Goal: Information Seeking & Learning: Learn about a topic

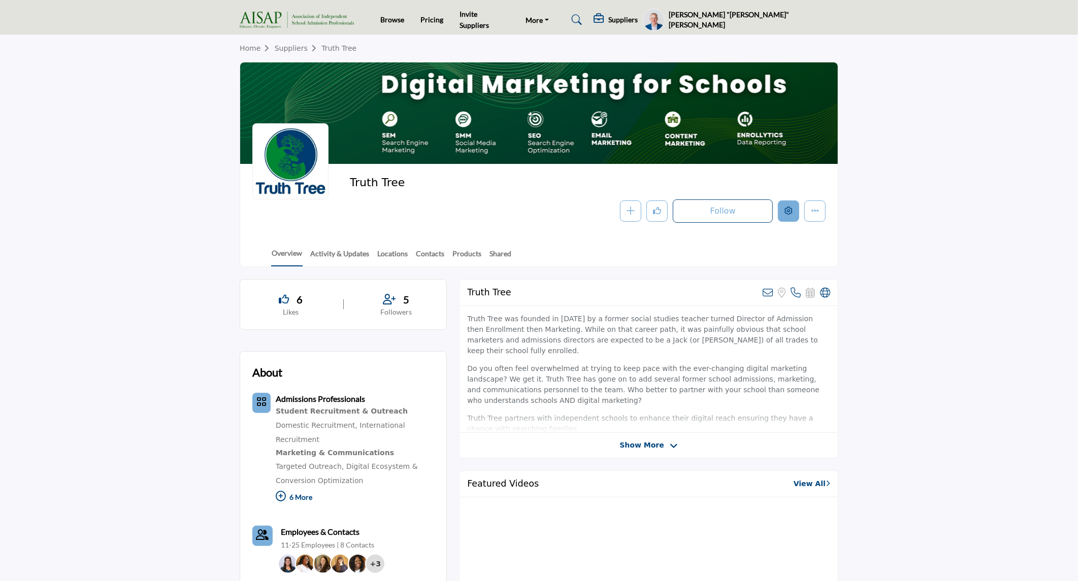
click at [791, 211] on icon "Edit company" at bounding box center [789, 211] width 8 height 8
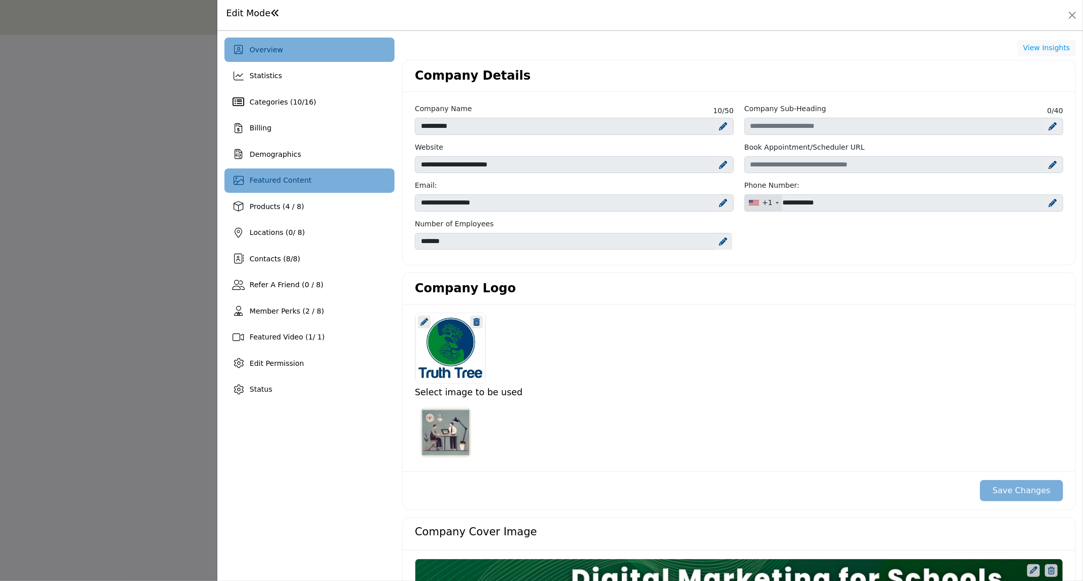
click at [276, 177] on span "Featured Content" at bounding box center [281, 180] width 62 height 8
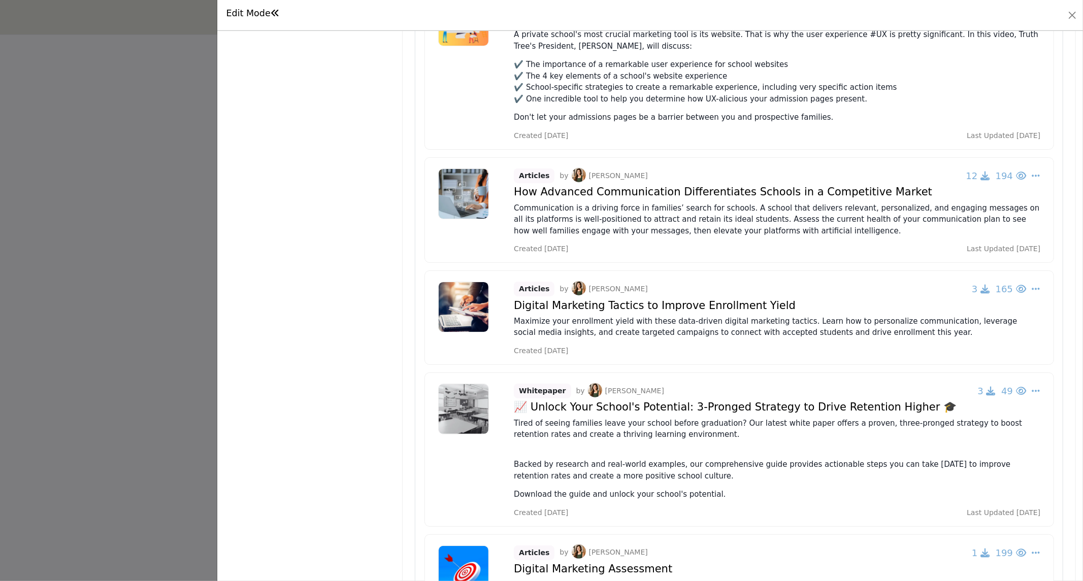
scroll to position [554, 0]
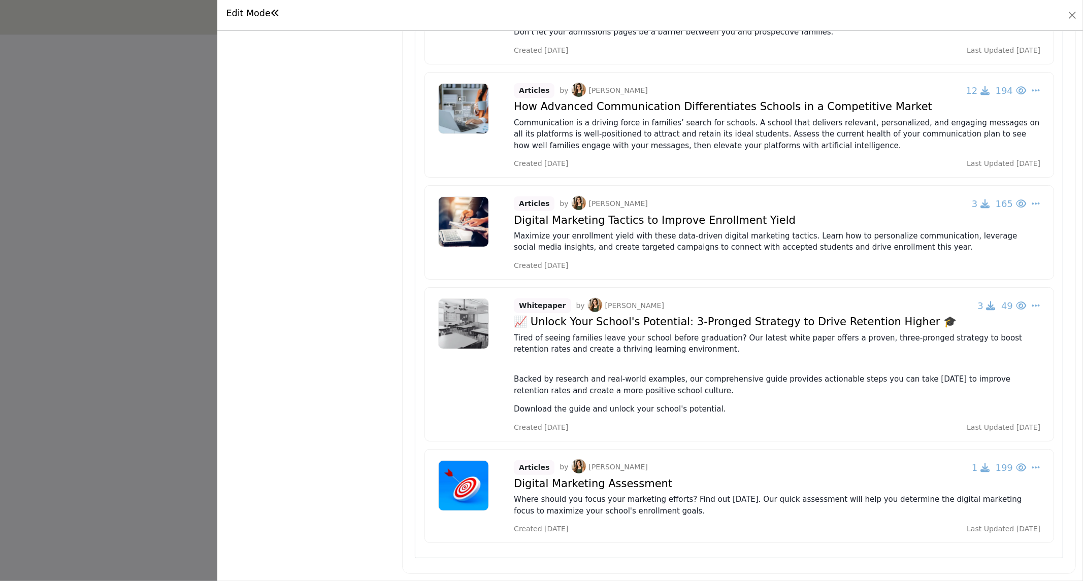
drag, startPoint x: 515, startPoint y: 484, endPoint x: 672, endPoint y: 488, distance: 157.0
copy h4 "Digital Marketing Assessment"
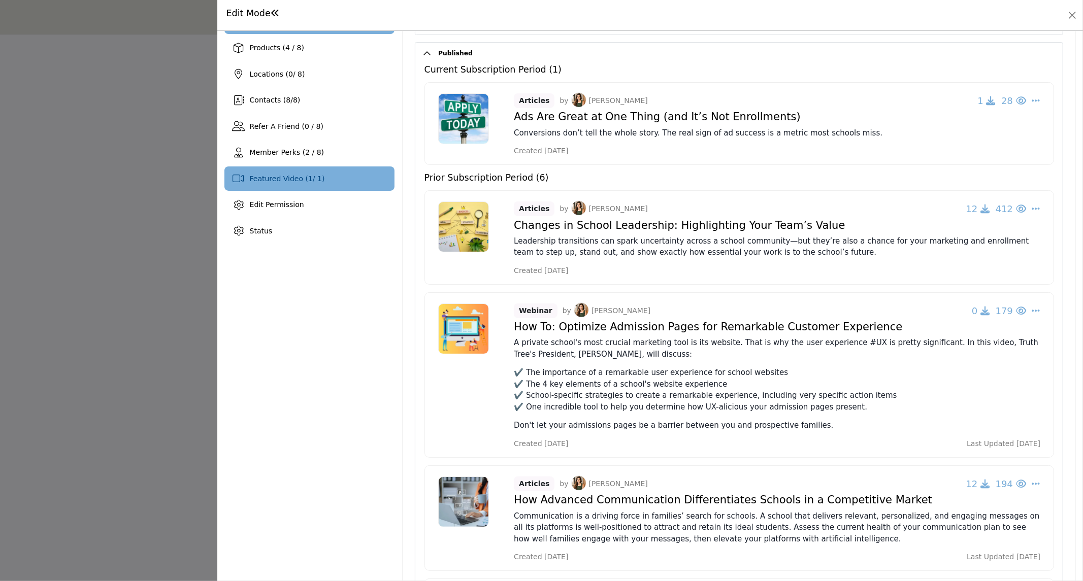
scroll to position [0, 0]
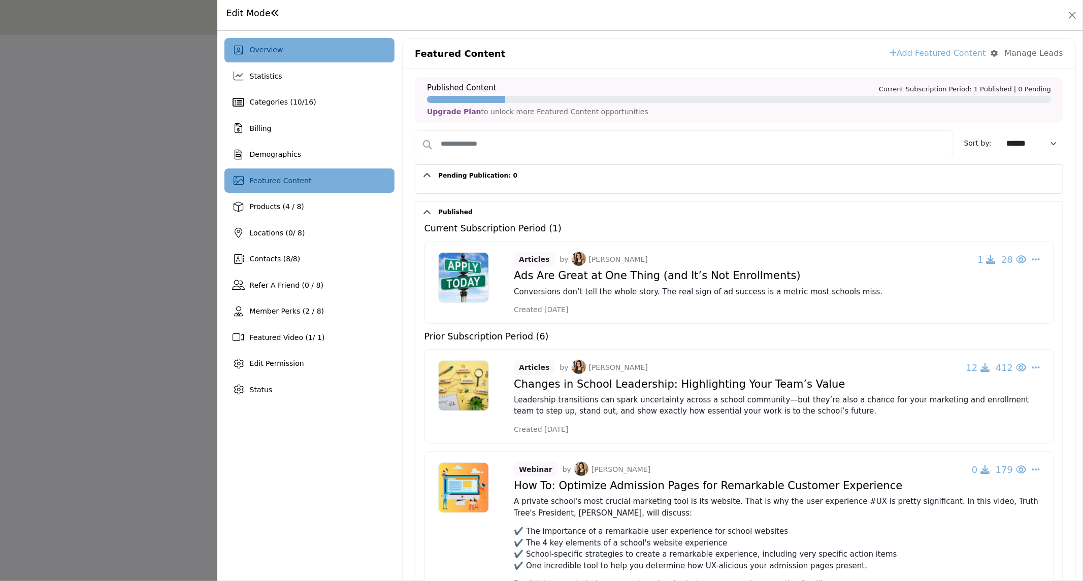
click at [272, 46] on span "Overview" at bounding box center [267, 50] width 34 height 8
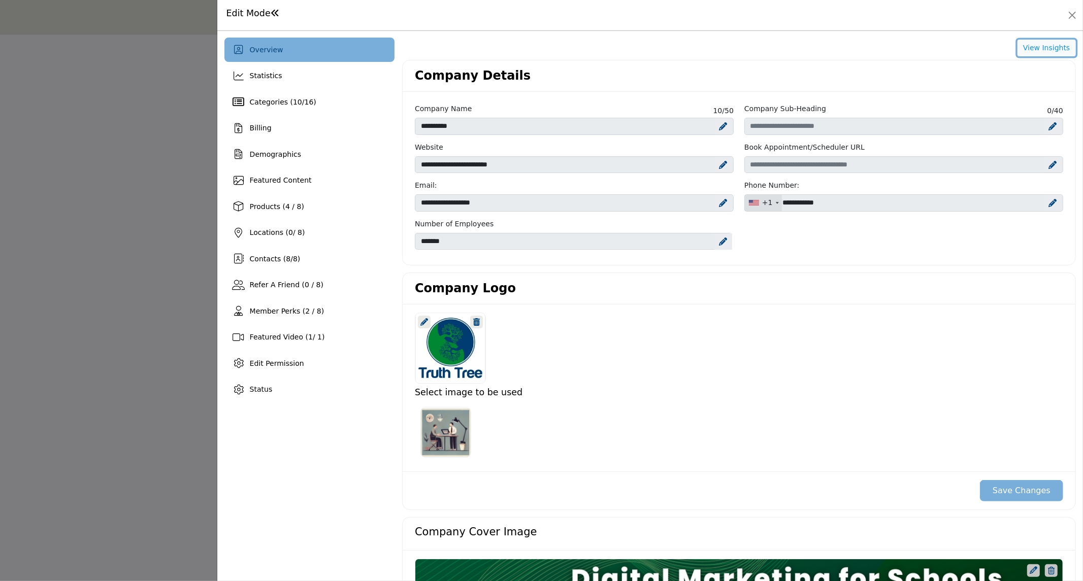
click at [1049, 48] on button "View Insights" at bounding box center [1047, 48] width 58 height 17
